Goal: Information Seeking & Learning: Learn about a topic

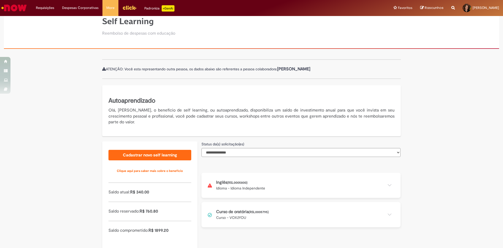
scroll to position [35, 0]
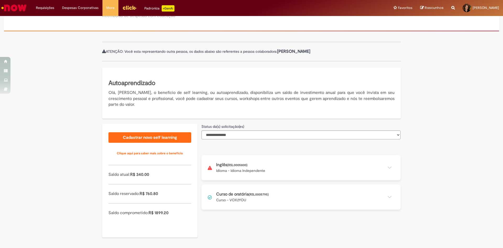
click at [254, 167] on button at bounding box center [301, 167] width 199 height 25
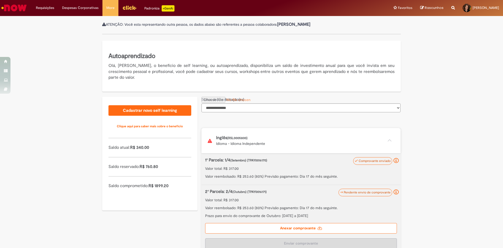
scroll to position [88, 0]
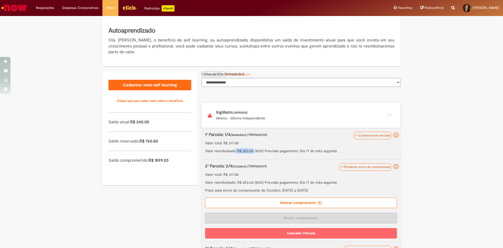
drag, startPoint x: 236, startPoint y: 152, endPoint x: 252, endPoint y: 152, distance: 15.7
click at [252, 152] on p "Valor reembolsado: R$ 253.60 (80%) Previsão pagamento: Dia 17 do mês seguinte." at bounding box center [301, 150] width 192 height 5
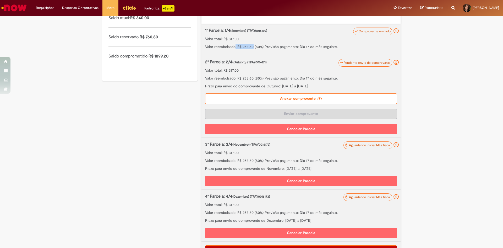
scroll to position [192, 0]
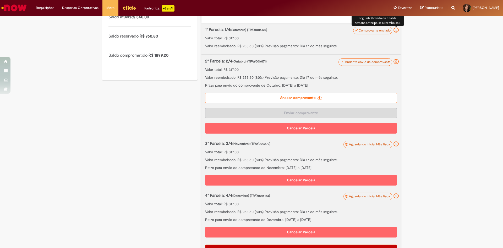
click at [395, 30] on icon at bounding box center [396, 30] width 5 height 5
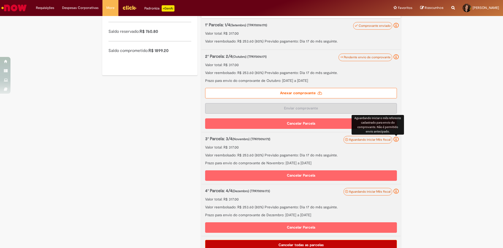
scroll to position [166, 0]
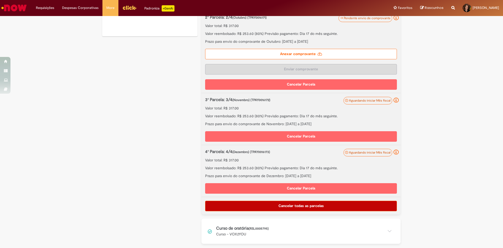
click at [281, 228] on button at bounding box center [301, 230] width 199 height 25
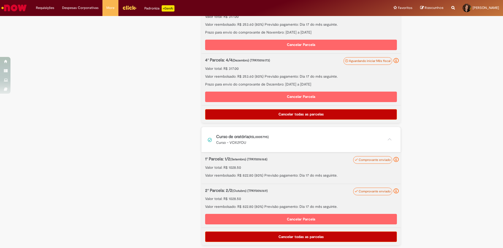
scroll to position [329, 0]
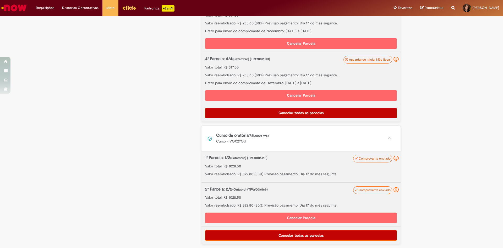
click at [241, 175] on p "Valor reembolsado: R$ 822.80 (80%) Previsão pagamento: Dia 17 do mês seguinte." at bounding box center [301, 173] width 192 height 5
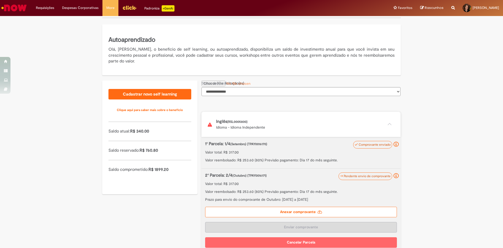
scroll to position [79, 0]
drag, startPoint x: 135, startPoint y: 128, endPoint x: 155, endPoint y: 128, distance: 20.2
click at [155, 128] on p "Saldo atual: R$ 340.00" at bounding box center [150, 131] width 83 height 6
click at [144, 153] on p "Saldo reservado: R$ 760.80" at bounding box center [150, 150] width 83 height 6
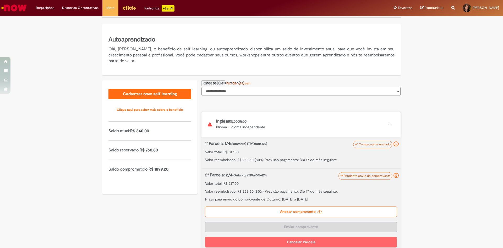
click at [150, 152] on span "R$ 760.80" at bounding box center [149, 149] width 18 height 5
click at [156, 165] on div "Cadastrar novo self learning Clique aqui para saber mais sobre o benefício Sald…" at bounding box center [149, 137] width 95 height 114
click at [158, 169] on span "R$ 1899.20" at bounding box center [159, 169] width 20 height 5
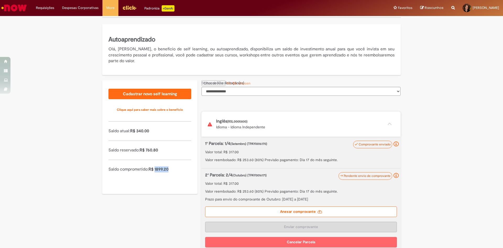
click at [158, 169] on span "R$ 1899.20" at bounding box center [159, 169] width 20 height 5
click at [148, 147] on p "Saldo reservado: R$ 760.80" at bounding box center [150, 150] width 83 height 6
click at [150, 149] on span "R$ 760.80" at bounding box center [149, 149] width 18 height 5
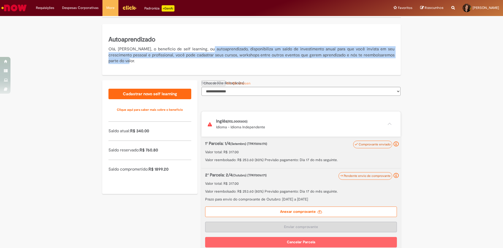
drag, startPoint x: 205, startPoint y: 47, endPoint x: 266, endPoint y: 60, distance: 62.9
click at [266, 60] on p "Olá, [PERSON_NAME], o benefício de self learning, ou autoaprendizado, disponibi…" at bounding box center [252, 55] width 286 height 18
click at [261, 57] on p "Olá, [PERSON_NAME], o benefício de self learning, ou autoaprendizado, disponibi…" at bounding box center [252, 55] width 286 height 18
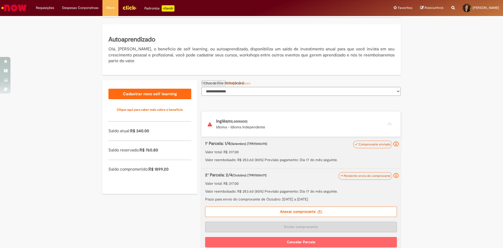
click at [190, 55] on p "Olá, [PERSON_NAME], o benefício de self learning, ou autoaprendizado, disponibi…" at bounding box center [252, 55] width 286 height 18
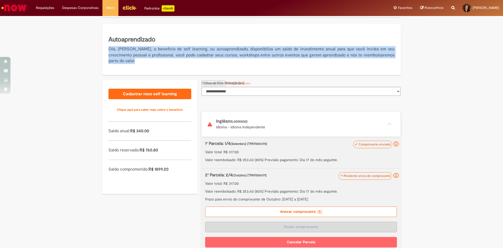
click at [190, 55] on p "Olá, [PERSON_NAME], o benefício de self learning, ou autoaprendizado, disponibi…" at bounding box center [252, 55] width 286 height 18
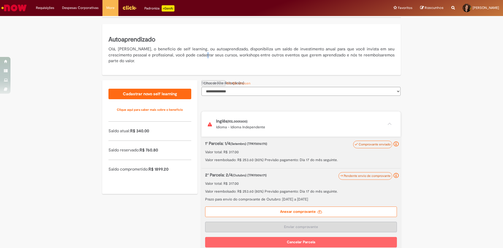
click at [190, 55] on p "Olá, [PERSON_NAME], o benefício de self learning, ou autoaprendizado, disponibi…" at bounding box center [252, 55] width 286 height 18
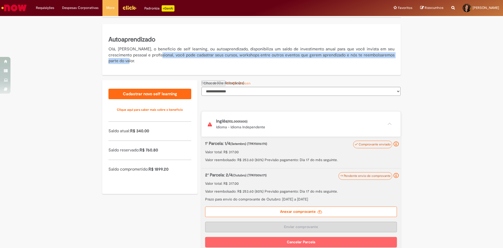
drag, startPoint x: 144, startPoint y: 52, endPoint x: 164, endPoint y: 64, distance: 23.2
click at [164, 64] on p "Olá, [PERSON_NAME], o benefício de self learning, ou autoaprendizado, disponibi…" at bounding box center [252, 55] width 286 height 18
click at [165, 64] on div "Olá, [PERSON_NAME], o benefício de self learning, ou autoaprendizado, disponibi…" at bounding box center [252, 56] width 294 height 21
drag, startPoint x: 148, startPoint y: 57, endPoint x: 156, endPoint y: 61, distance: 8.6
click at [156, 61] on p "Olá, [PERSON_NAME], o benefício de self learning, ou autoaprendizado, disponibi…" at bounding box center [252, 55] width 286 height 18
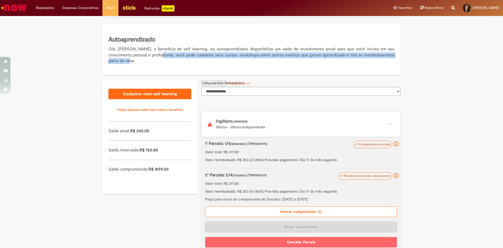
click at [164, 54] on p "Olá, [PERSON_NAME], o benefício de self learning, ou autoaprendizado, disponibi…" at bounding box center [252, 55] width 286 height 18
